Goal: Task Accomplishment & Management: Manage account settings

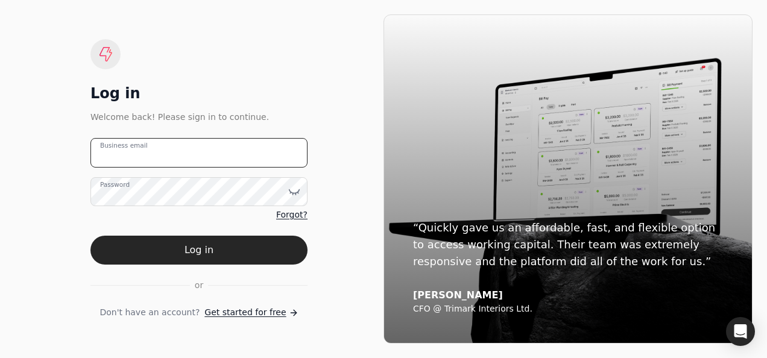
click at [259, 154] on email "Business email" at bounding box center [198, 153] width 217 height 30
type email "[EMAIL_ADDRESS][DOMAIN_NAME]"
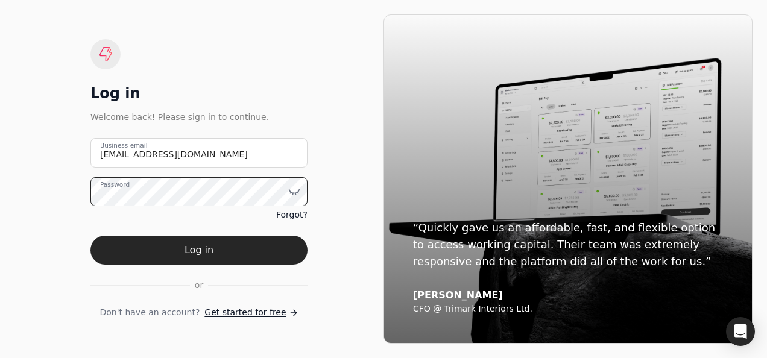
click at [90, 236] on button "Log in" at bounding box center [198, 250] width 217 height 29
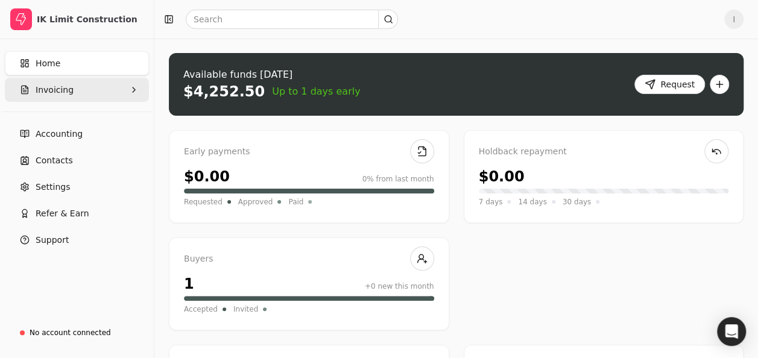
click at [62, 92] on span "Invoicing" at bounding box center [55, 90] width 38 height 13
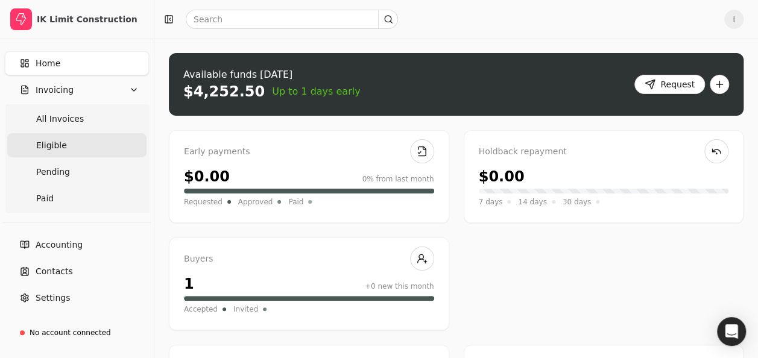
click at [58, 145] on span "Eligible" at bounding box center [51, 145] width 31 height 13
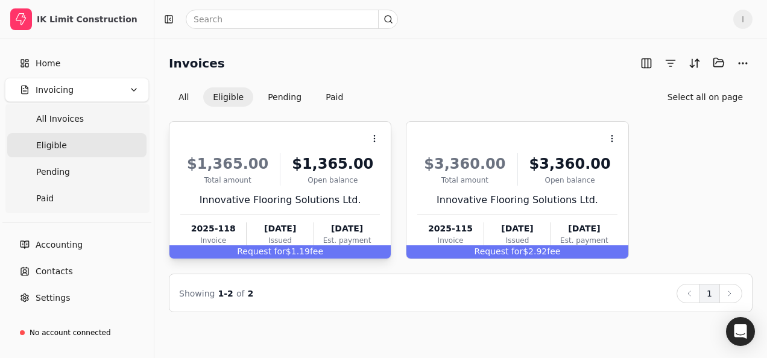
click at [326, 254] on div "Request for $1.19 fee" at bounding box center [279, 251] width 221 height 13
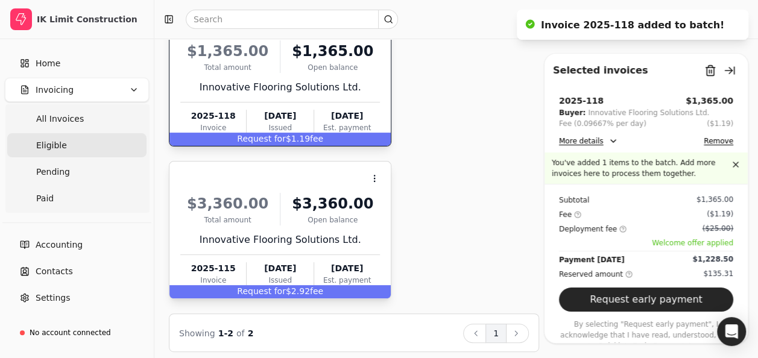
scroll to position [118, 0]
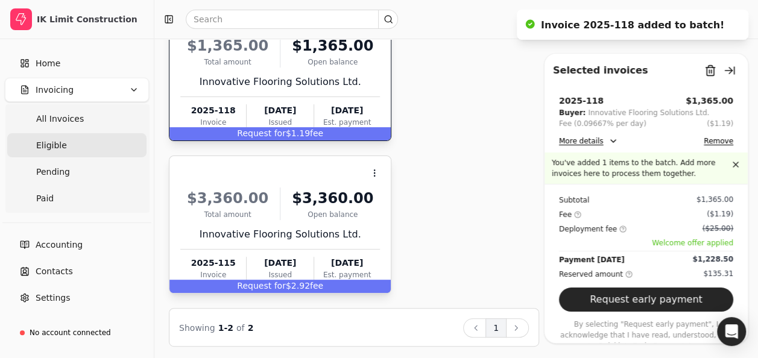
click at [353, 277] on div "Est. payment" at bounding box center [347, 275] width 66 height 11
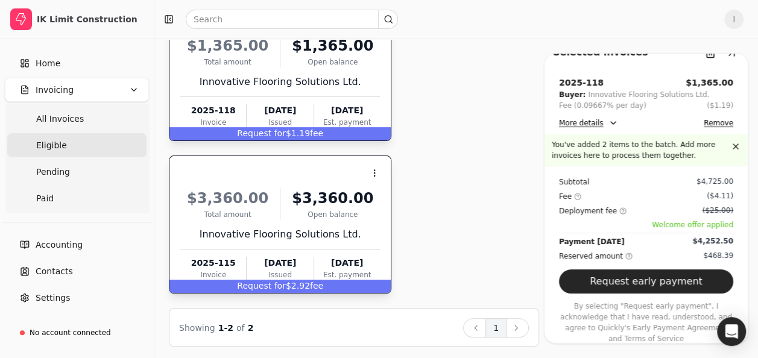
click at [609, 124] on button "More details" at bounding box center [588, 123] width 59 height 14
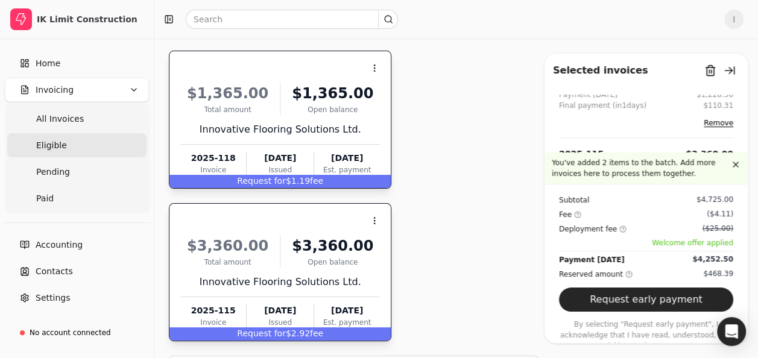
scroll to position [48, 0]
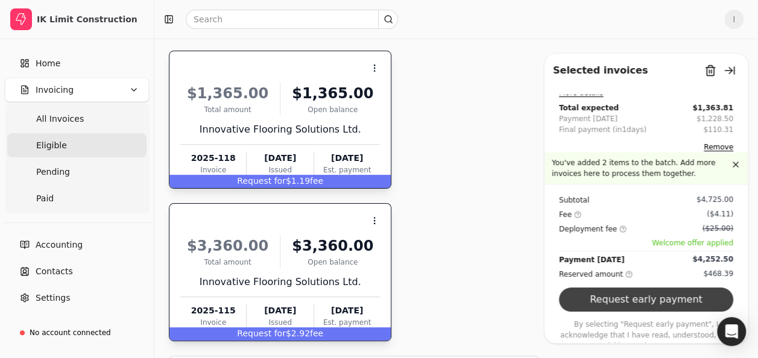
click at [657, 301] on button "Request early payment" at bounding box center [646, 300] width 174 height 24
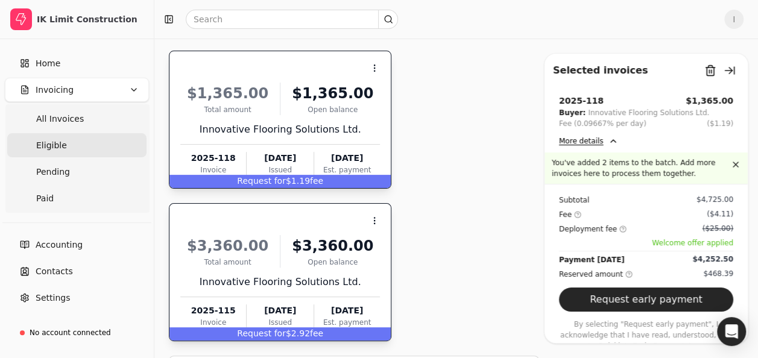
scroll to position [0, 0]
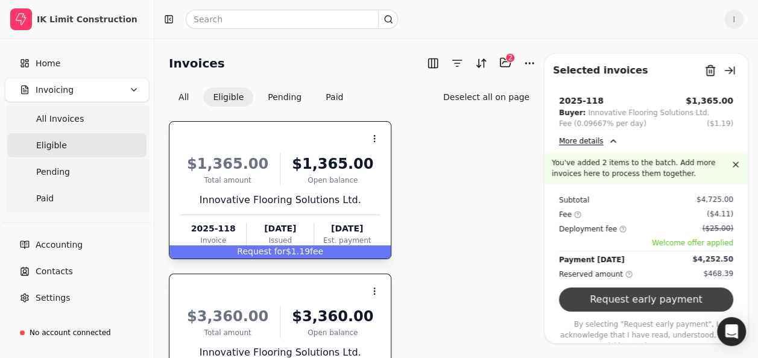
click at [626, 293] on button "Request early payment" at bounding box center [646, 300] width 174 height 24
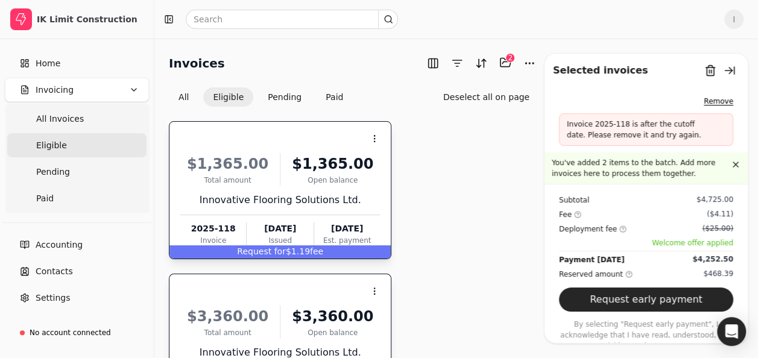
scroll to position [93, 0]
click at [704, 101] on button "Remove" at bounding box center [719, 102] width 30 height 14
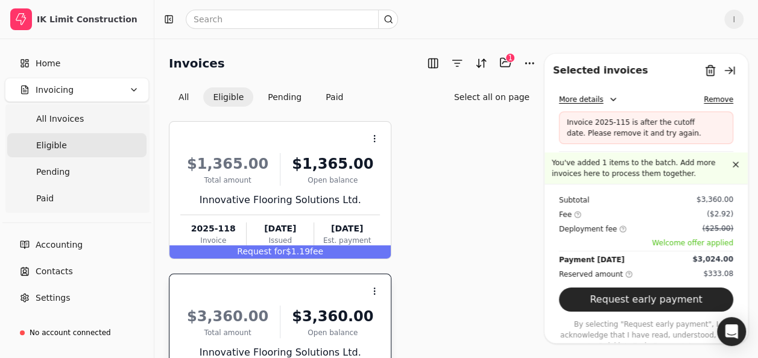
click at [704, 101] on button "Remove" at bounding box center [719, 99] width 30 height 14
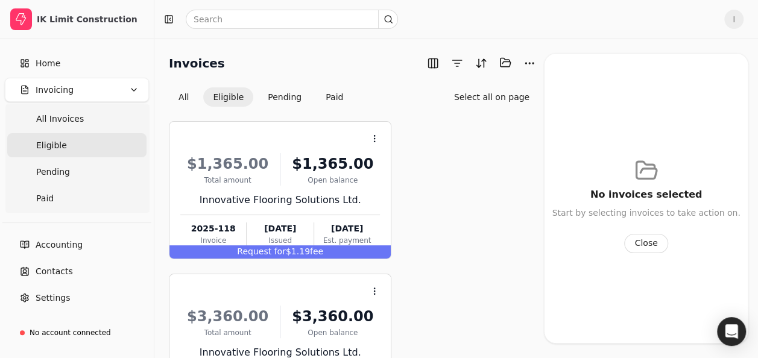
scroll to position [0, 0]
click at [634, 246] on button "Close" at bounding box center [645, 243] width 43 height 19
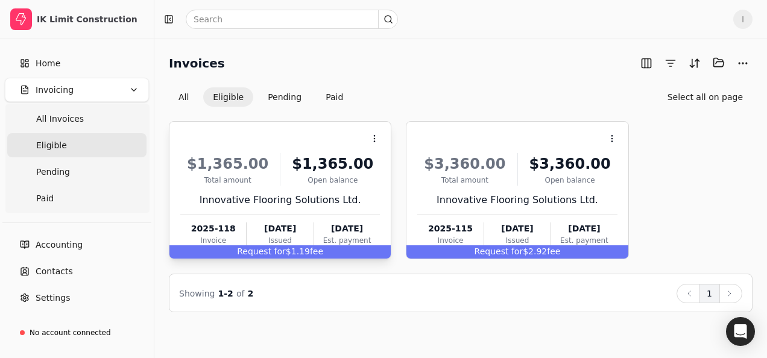
click at [310, 253] on span "fee" at bounding box center [316, 252] width 13 height 10
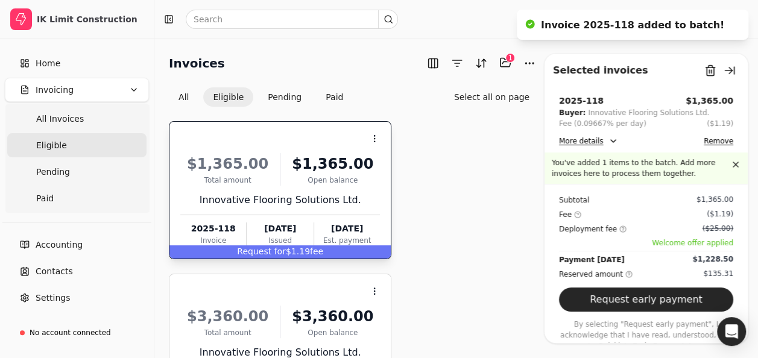
scroll to position [119, 0]
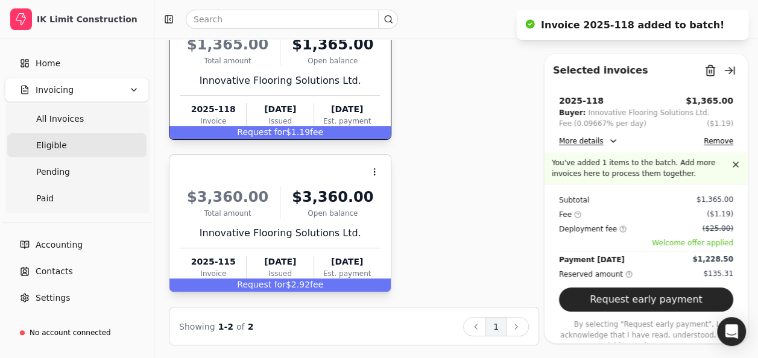
click at [321, 283] on div "Request for $2.92 fee" at bounding box center [279, 285] width 221 height 13
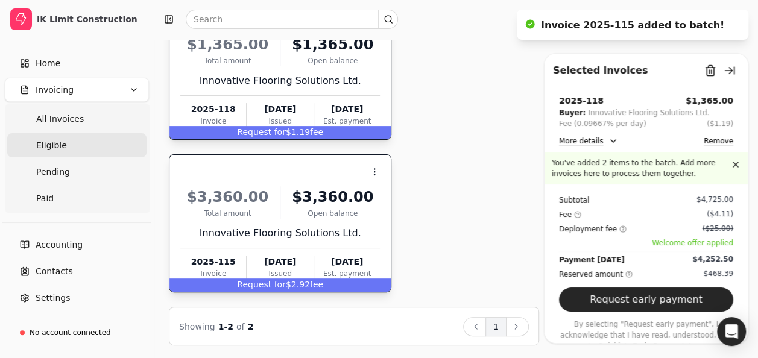
click at [321, 283] on div "Request for $2.92 fee" at bounding box center [279, 285] width 221 height 13
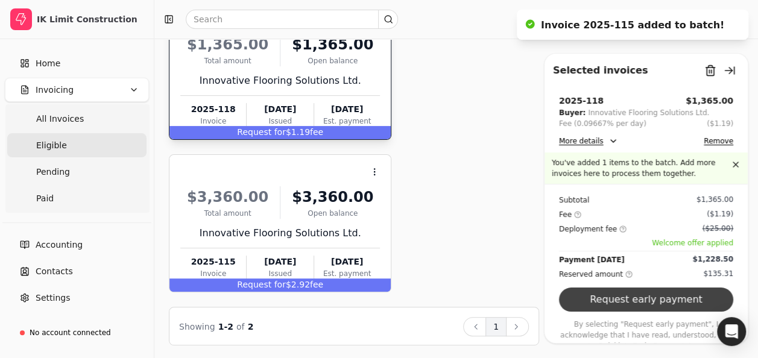
click at [620, 288] on button "Request early payment" at bounding box center [646, 300] width 174 height 24
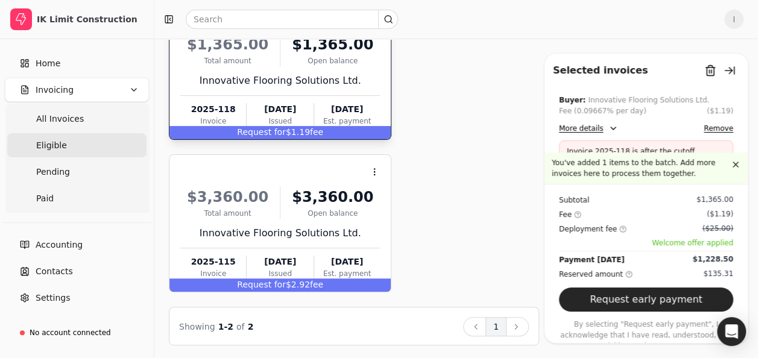
scroll to position [24, 0]
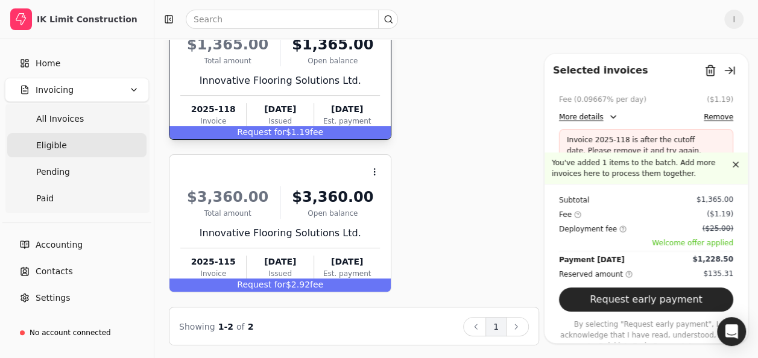
click at [467, 151] on div "Context Menu Button $1,365.00 Total amount $1,365.00 Open balance Innovative Fl…" at bounding box center [354, 147] width 370 height 291
